Goal: Task Accomplishment & Management: Manage account settings

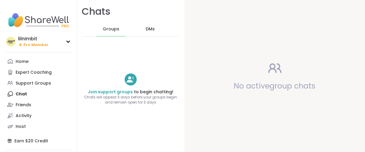
click at [43, 48] on span "Pro Member" at bounding box center [35, 44] width 25 height 5
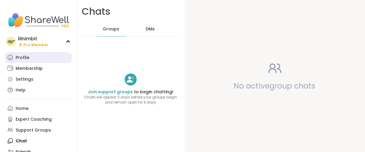
click at [35, 63] on link "Profile" at bounding box center [38, 57] width 67 height 11
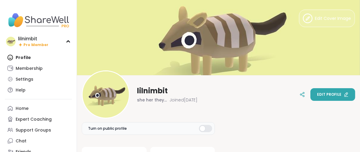
click at [317, 93] on span "Edit profile" at bounding box center [329, 94] width 24 height 5
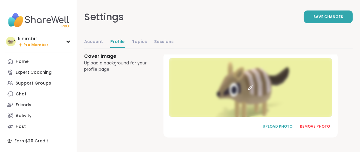
scroll to position [478, 0]
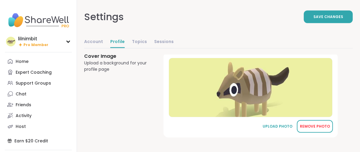
click at [317, 124] on div "REMOVE PHOTO" at bounding box center [315, 126] width 30 height 5
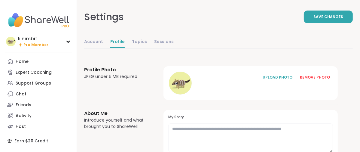
scroll to position [0, 0]
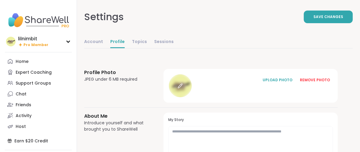
click at [183, 88] on icon at bounding box center [180, 85] width 5 height 5
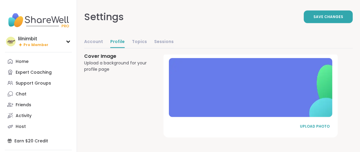
scroll to position [476, 0]
click at [314, 124] on div "UPLOAD PHOTO" at bounding box center [315, 126] width 30 height 5
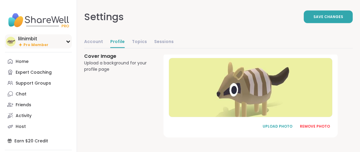
click at [29, 48] on span "Pro Member" at bounding box center [35, 44] width 25 height 5
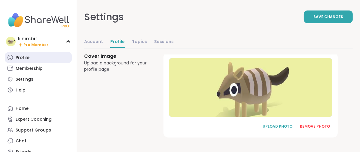
click at [25, 62] on link "Profile" at bounding box center [38, 57] width 67 height 11
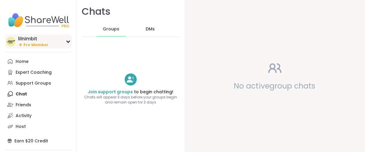
drag, startPoint x: 0, startPoint y: 0, endPoint x: 46, endPoint y: 49, distance: 66.8
click at [46, 48] on span "Pro Member" at bounding box center [35, 44] width 25 height 5
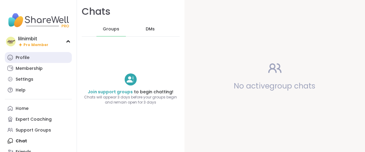
click at [29, 61] on div "Profile" at bounding box center [23, 58] width 14 height 6
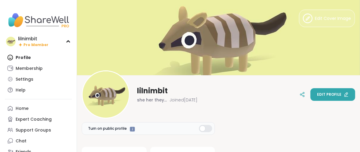
click at [317, 92] on span "Edit profile" at bounding box center [329, 94] width 24 height 5
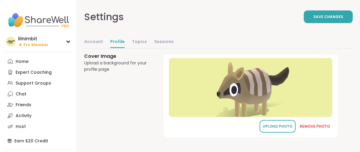
drag, startPoint x: 327, startPoint y: 127, endPoint x: 283, endPoint y: 124, distance: 43.7
click at [326, 126] on div "REMOVE PHOTO" at bounding box center [315, 126] width 30 height 5
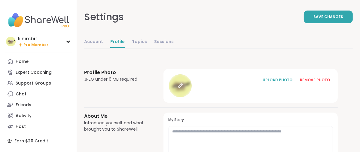
click at [192, 97] on div at bounding box center [180, 85] width 23 height 23
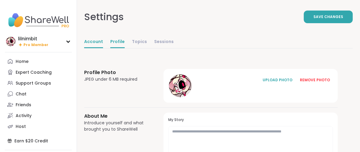
click at [103, 48] on link "Account" at bounding box center [93, 42] width 19 height 12
select select "**"
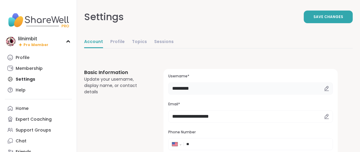
click at [232, 94] on input "*********" at bounding box center [250, 88] width 165 height 12
type input "*"
type input "*****"
click at [304, 23] on button "Save Changes" at bounding box center [328, 17] width 49 height 13
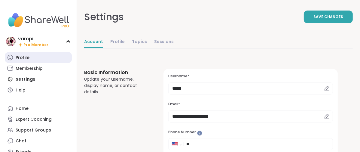
click at [20, 61] on div "Profile" at bounding box center [23, 58] width 14 height 6
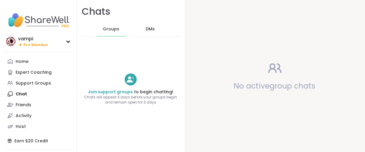
click at [31, 41] on div "vampi" at bounding box center [33, 38] width 30 height 7
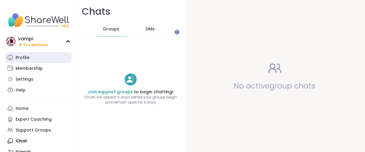
click at [26, 61] on div "Profile" at bounding box center [23, 58] width 14 height 6
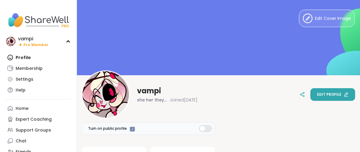
click at [317, 92] on span "Edit profile" at bounding box center [329, 94] width 24 height 5
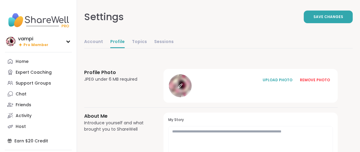
click at [192, 97] on div at bounding box center [180, 85] width 23 height 23
